Goal: Task Accomplishment & Management: Use online tool/utility

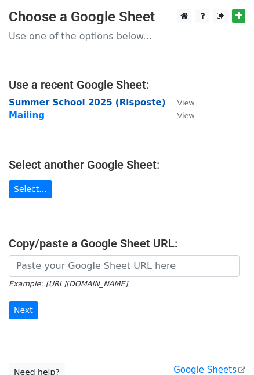
click at [91, 98] on strong "Summer School 2025 (Risposte)" at bounding box center [87, 102] width 157 height 10
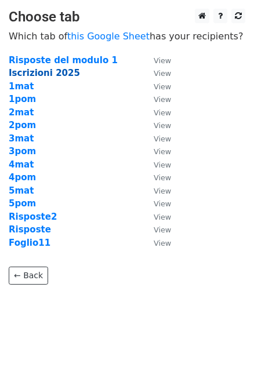
click at [52, 70] on strong "Iscrizioni 2025" at bounding box center [44, 73] width 71 height 10
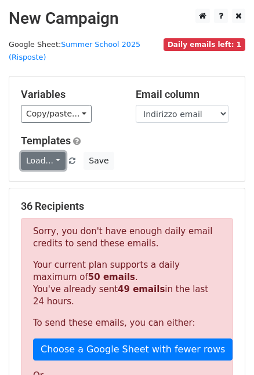
click at [40, 152] on link "Load..." at bounding box center [43, 161] width 45 height 18
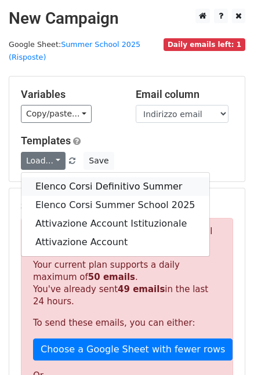
click at [58, 178] on link "Elenco Corsi Definitivo Summer" at bounding box center [115, 187] width 188 height 19
